Goal: Complete application form

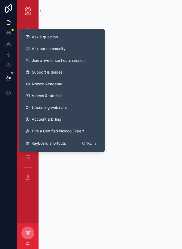
click at [103, 67] on div "Ask a question Ask our community Join a live office hours session Support & gui…" at bounding box center [62, 90] width 86 height 123
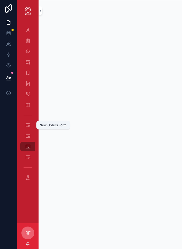
click at [66, 126] on div "New Orders Form" at bounding box center [53, 125] width 27 height 4
click at [71, 140] on div "New Orders Form (clone)" at bounding box center [58, 135] width 45 height 9
click at [69, 133] on div "New Orders Form (clone)" at bounding box center [58, 135] width 45 height 9
click at [75, 139] on div "New Orders Form (clone)" at bounding box center [58, 135] width 45 height 9
click at [79, 135] on div "New Orders Form (clone)" at bounding box center [58, 135] width 45 height 9
